Goal: Task Accomplishment & Management: Manage account settings

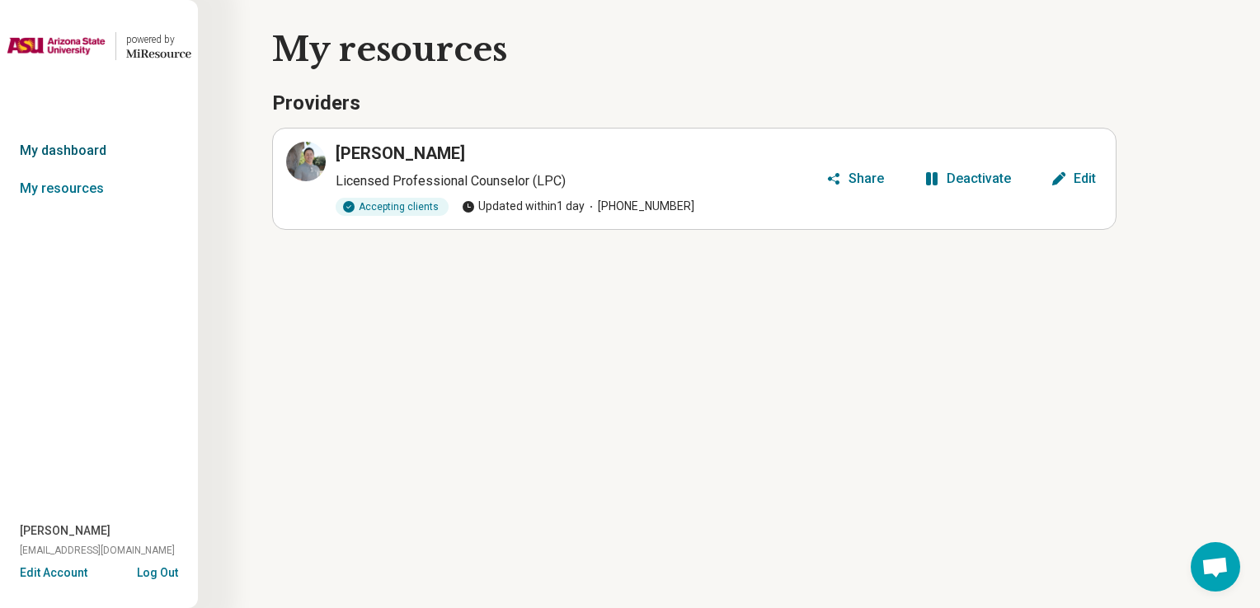
click at [109, 151] on link "My dashboard" at bounding box center [99, 151] width 198 height 38
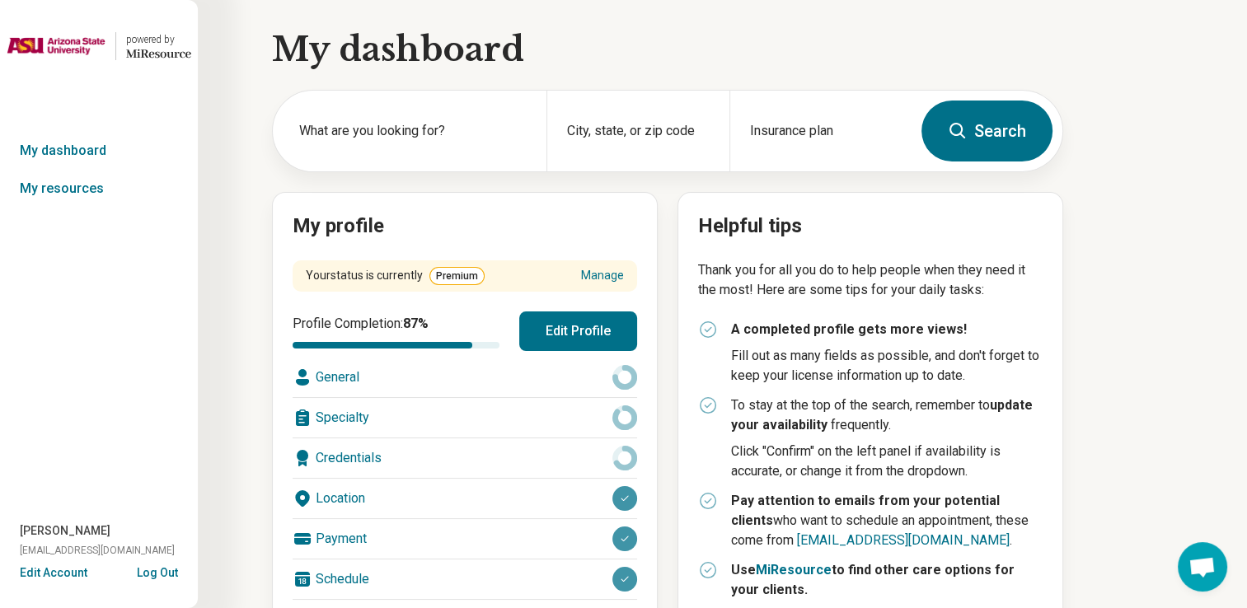
click at [435, 529] on div "Payment" at bounding box center [465, 539] width 345 height 40
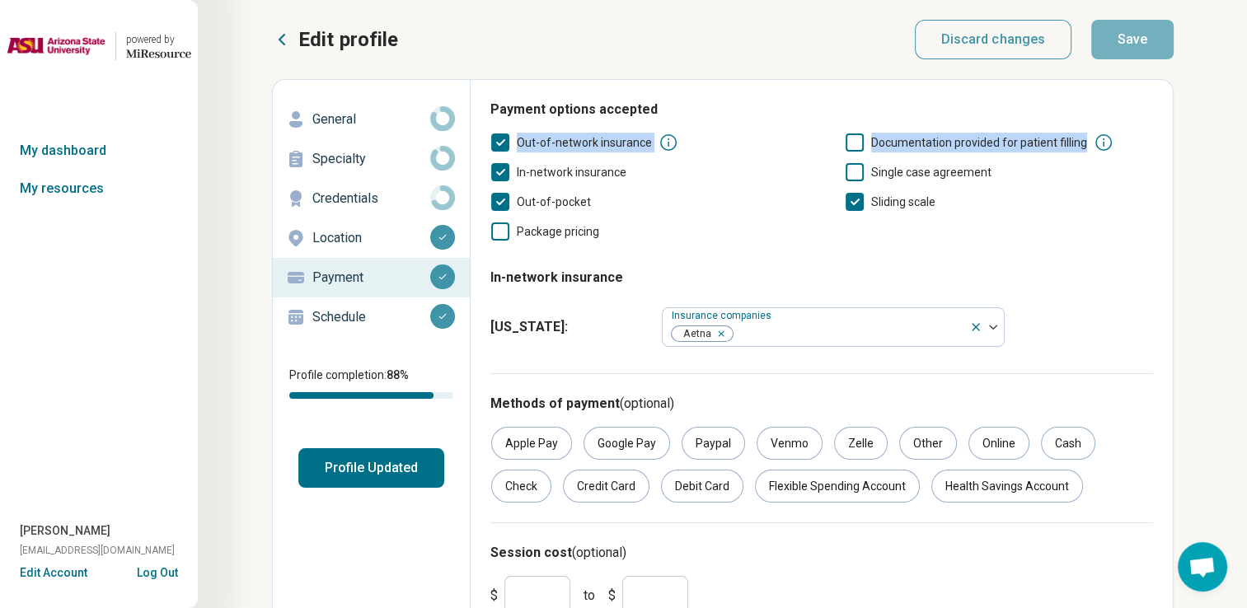
drag, startPoint x: 1243, startPoint y: 119, endPoint x: 1244, endPoint y: 137, distance: 18.2
click at [1244, 137] on div "powered by Miresource logo My dashboard My resources Irvin Nunez irvinnunez@the…" at bounding box center [623, 338] width 1247 height 676
click at [1052, 217] on div "Out-of-network insurance Documentation provided for patient filling In-network …" at bounding box center [821, 187] width 663 height 109
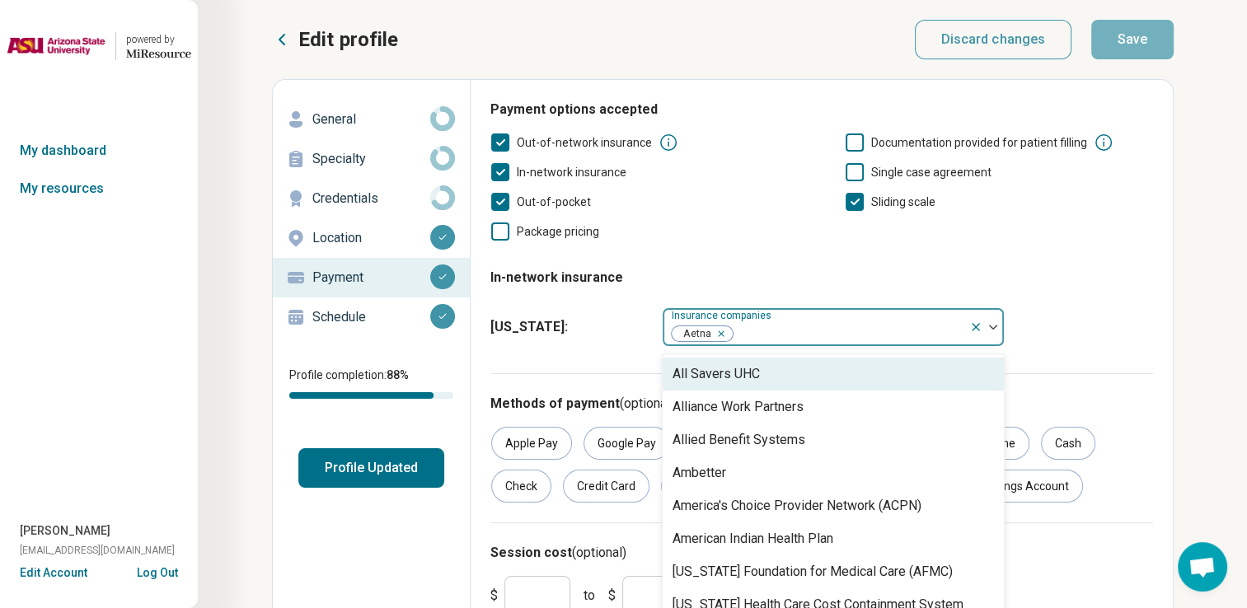
click at [826, 327] on div at bounding box center [848, 333] width 228 height 23
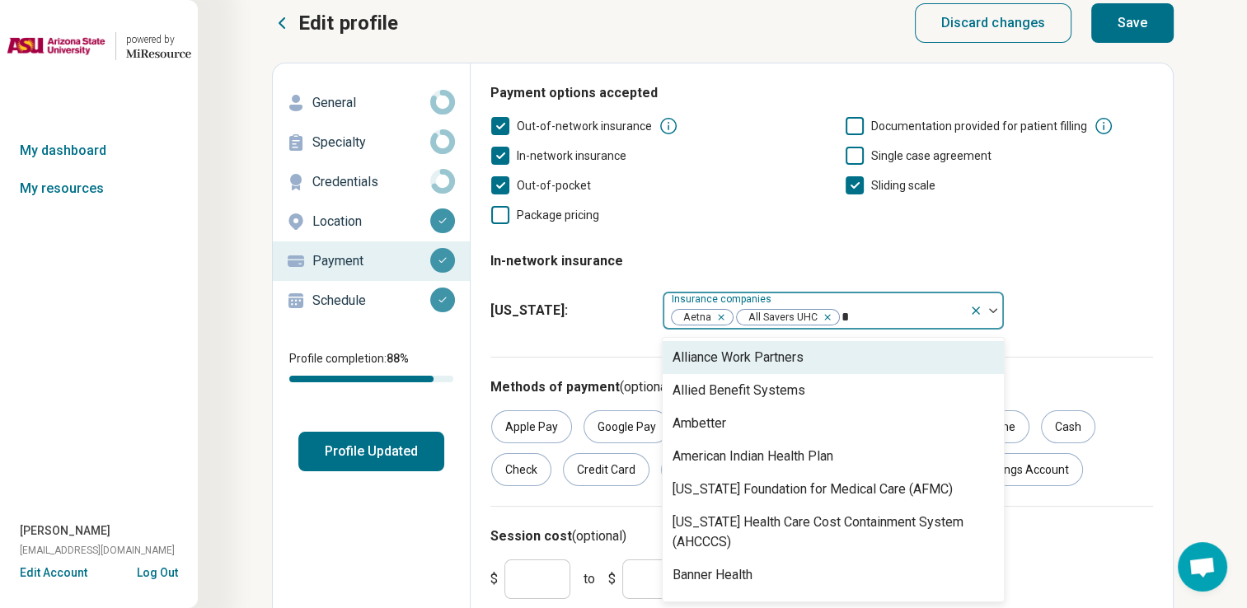
type input "**"
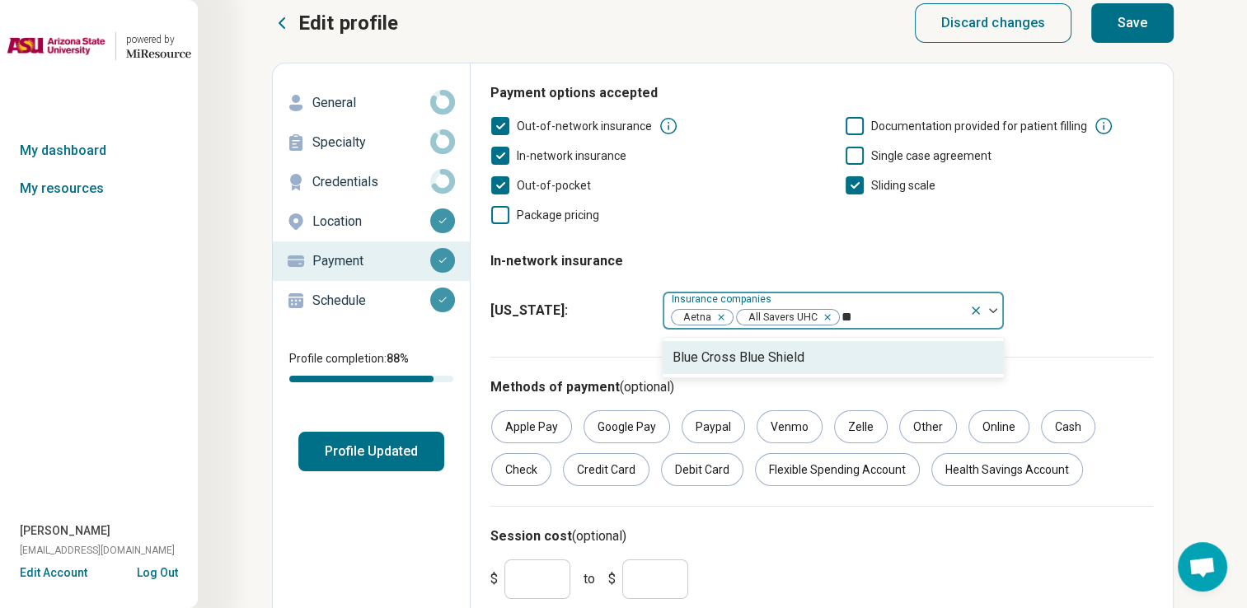
click at [781, 364] on div "Blue Cross Blue Shield" at bounding box center [739, 358] width 132 height 20
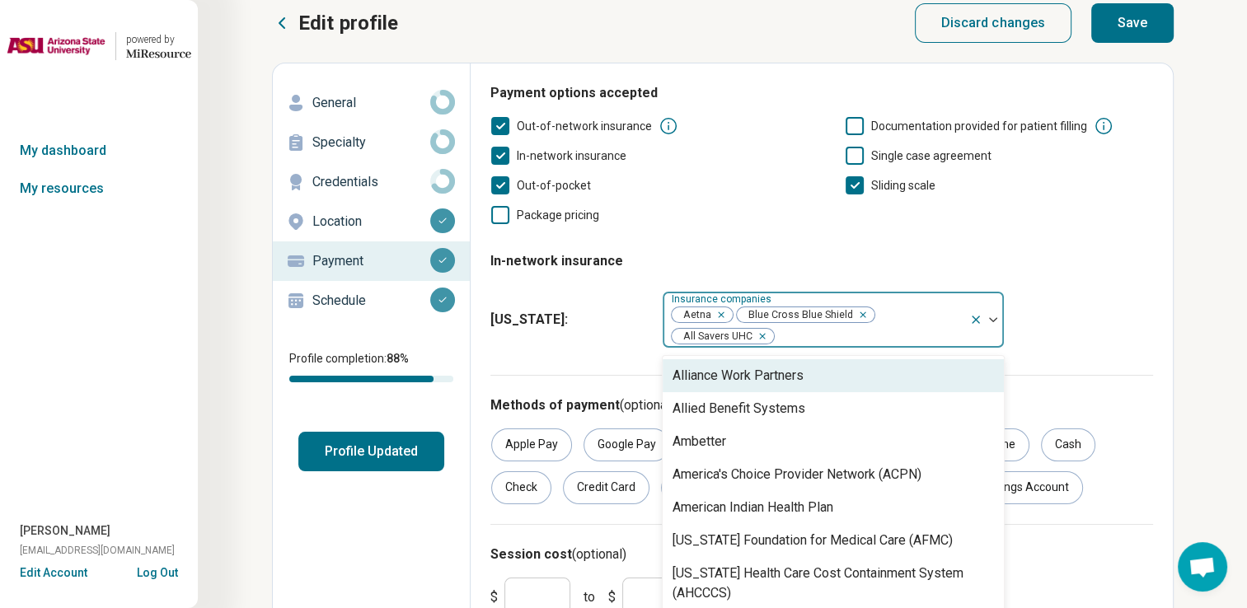
click at [762, 336] on icon "Remove [object Object]" at bounding box center [759, 337] width 12 height 12
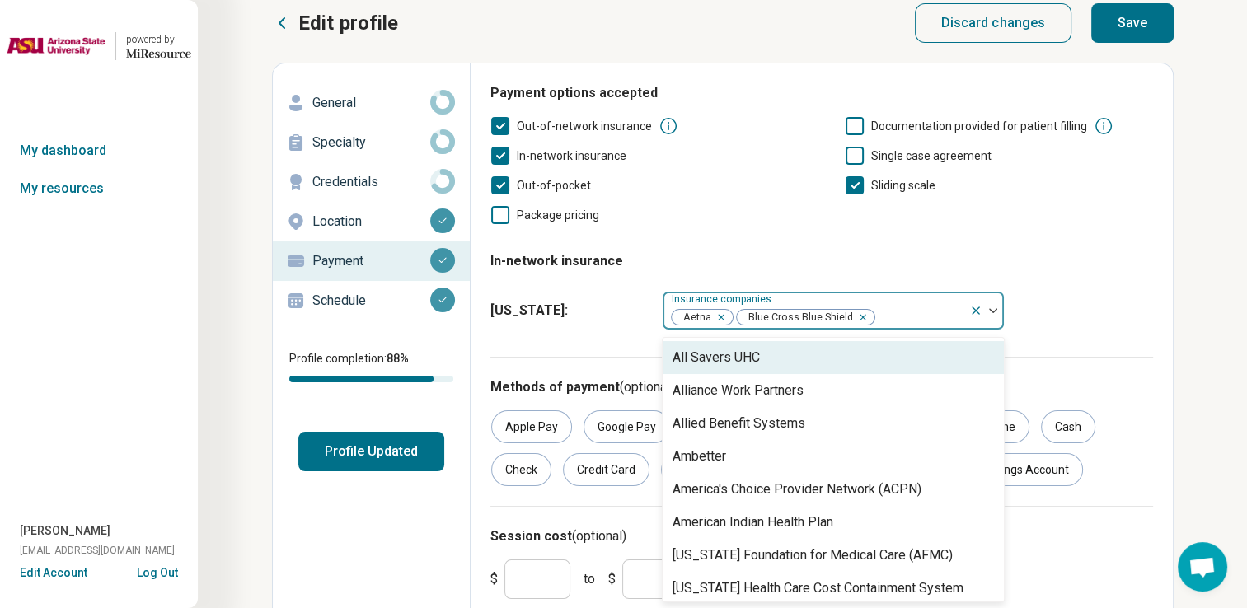
click at [1147, 257] on fieldset "In-network insurance Arizona : option All Savers UHC, deselected. 52 results av…" at bounding box center [821, 287] width 663 height 99
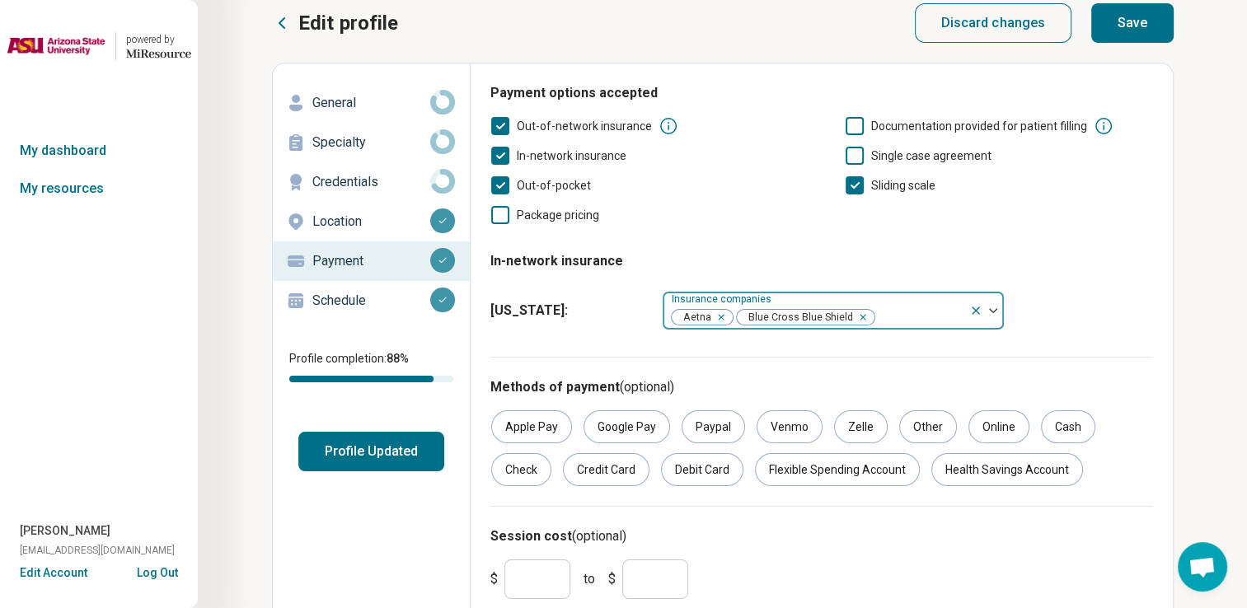
click at [1142, 31] on button "Save" at bounding box center [1132, 23] width 82 height 40
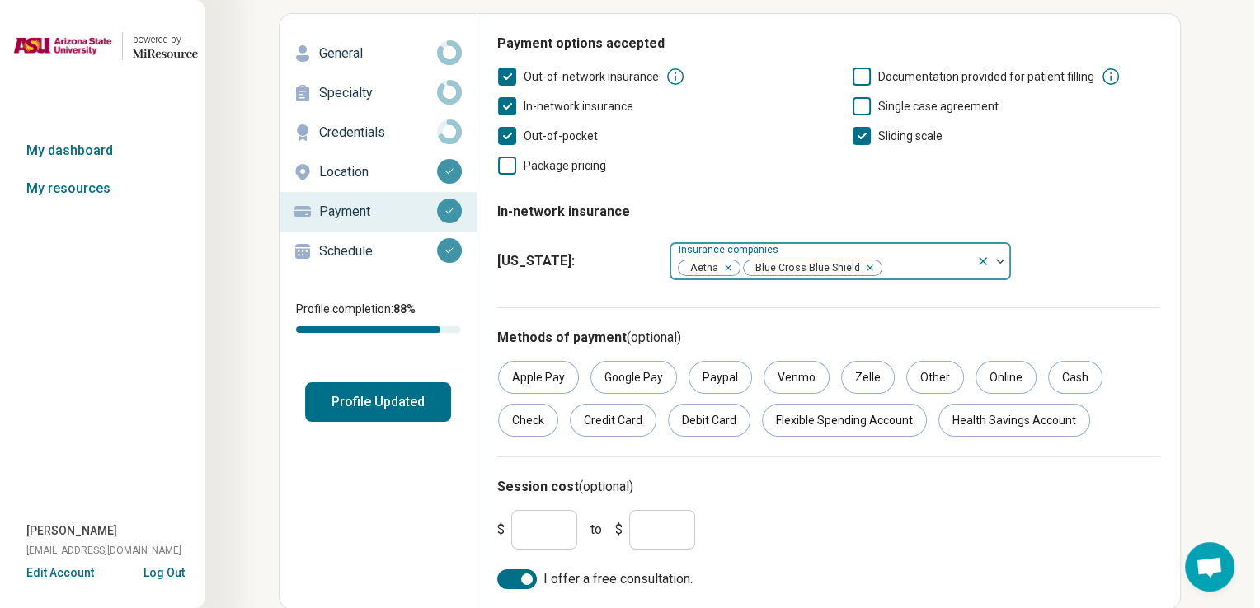
scroll to position [0, 0]
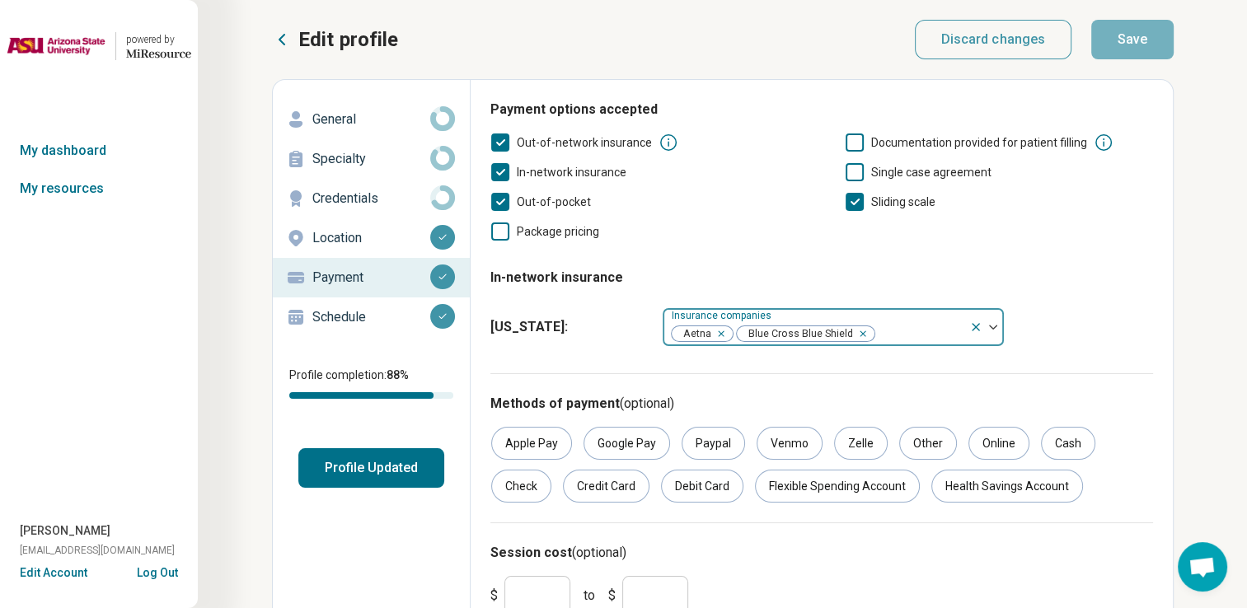
click at [404, 459] on button "Profile Updated" at bounding box center [371, 468] width 146 height 40
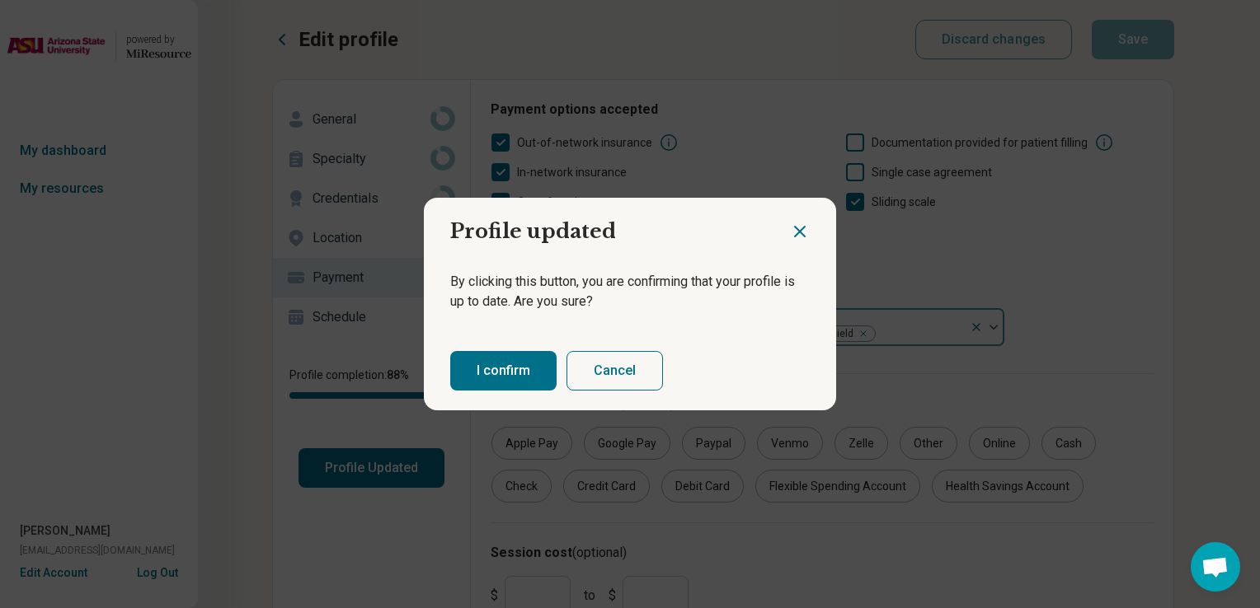
click at [519, 365] on button "I confirm" at bounding box center [503, 371] width 106 height 40
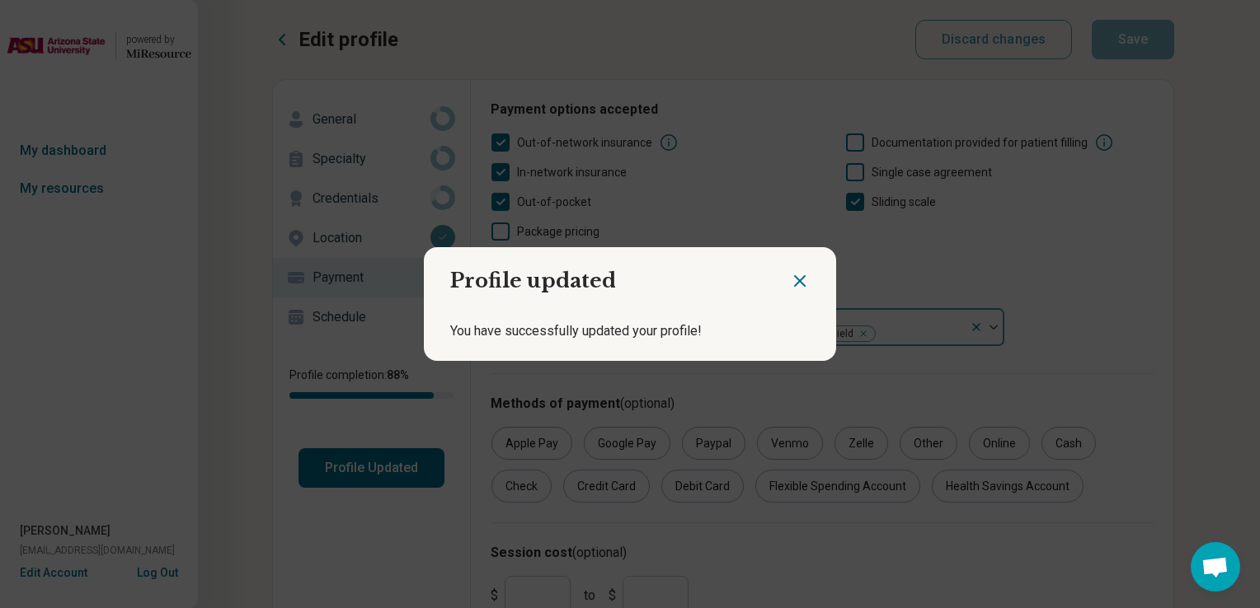
click at [790, 284] on icon "Close dialog" at bounding box center [800, 281] width 20 height 20
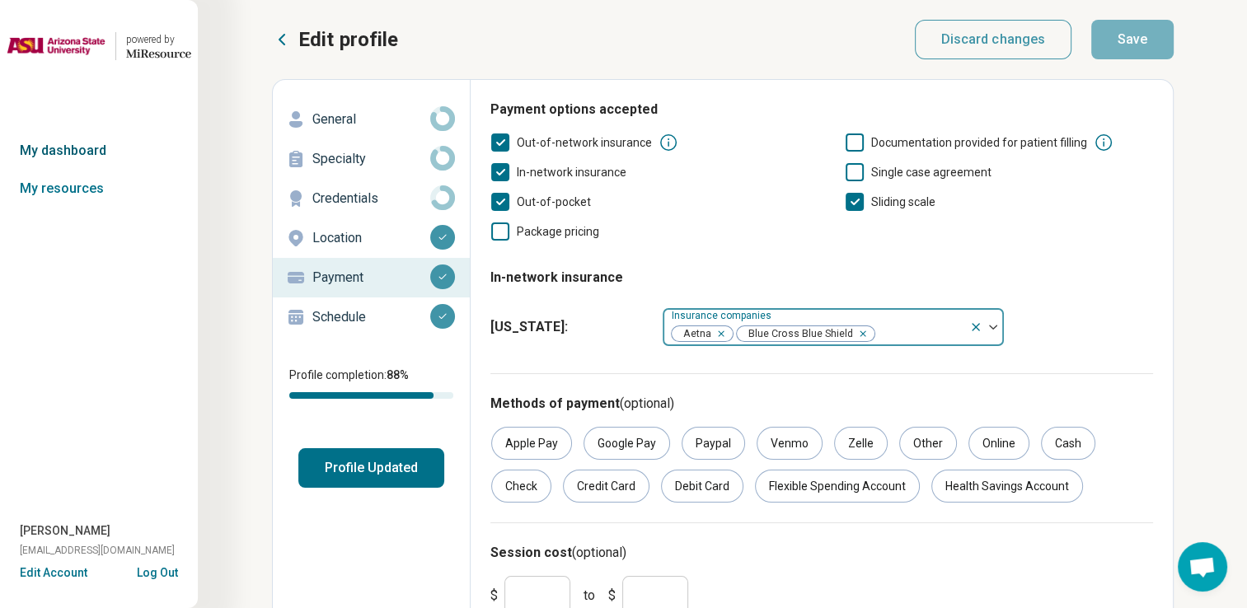
click at [61, 148] on link "My dashboard" at bounding box center [99, 151] width 198 height 38
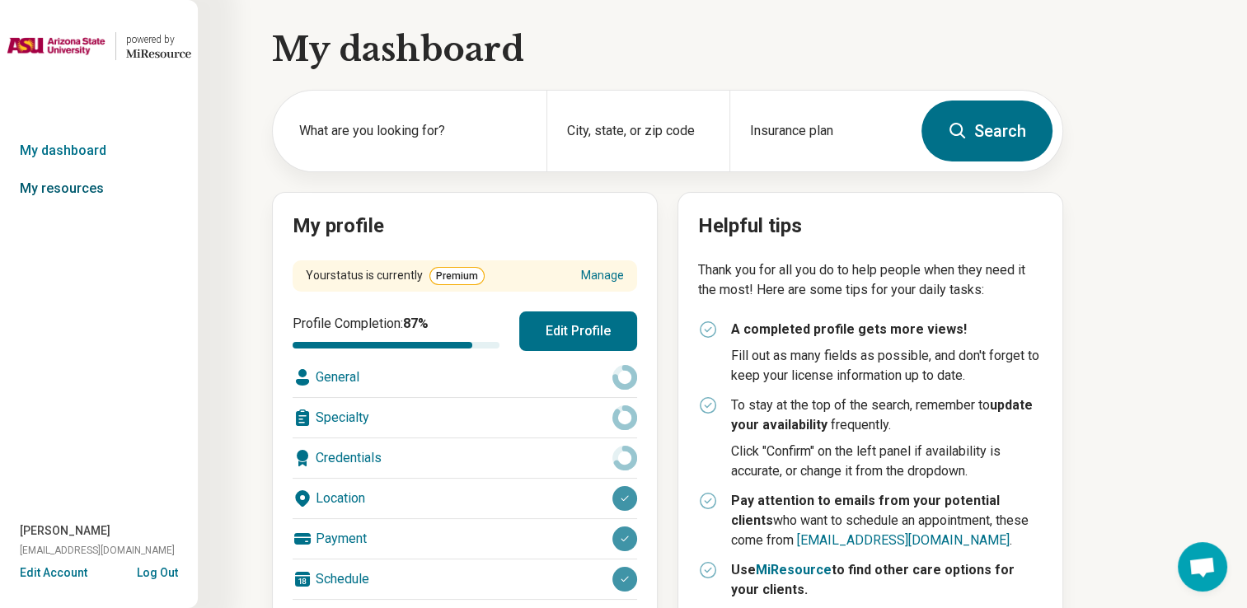
click at [55, 183] on link "My resources" at bounding box center [99, 189] width 198 height 38
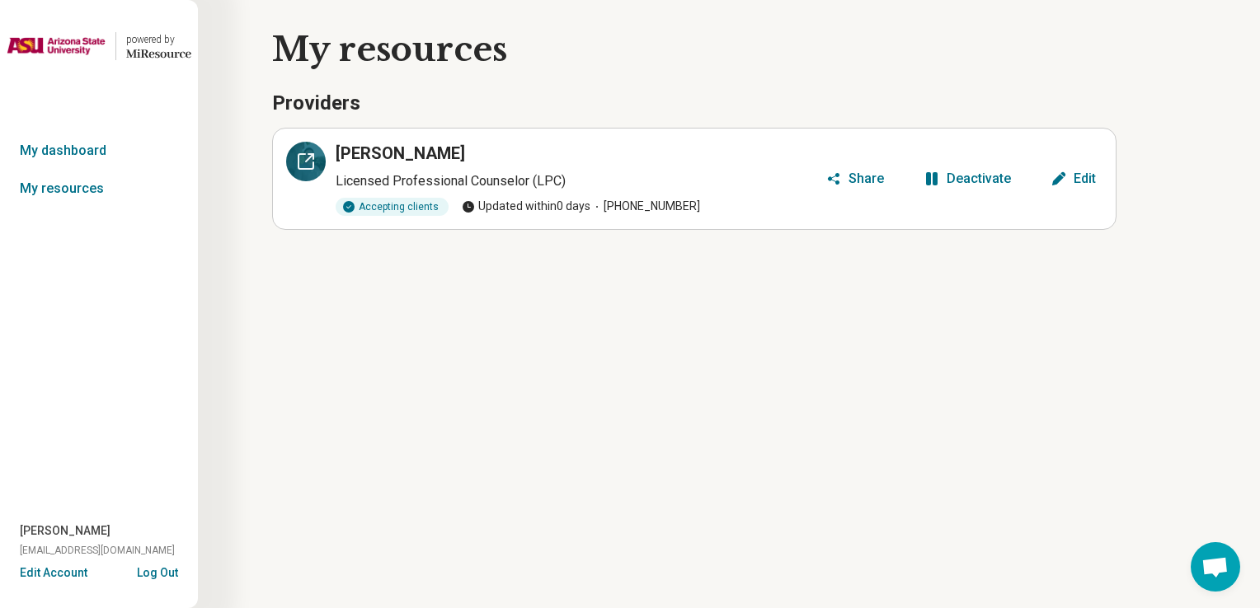
click at [312, 170] on icon at bounding box center [306, 162] width 20 height 20
